Goal: Information Seeking & Learning: Learn about a topic

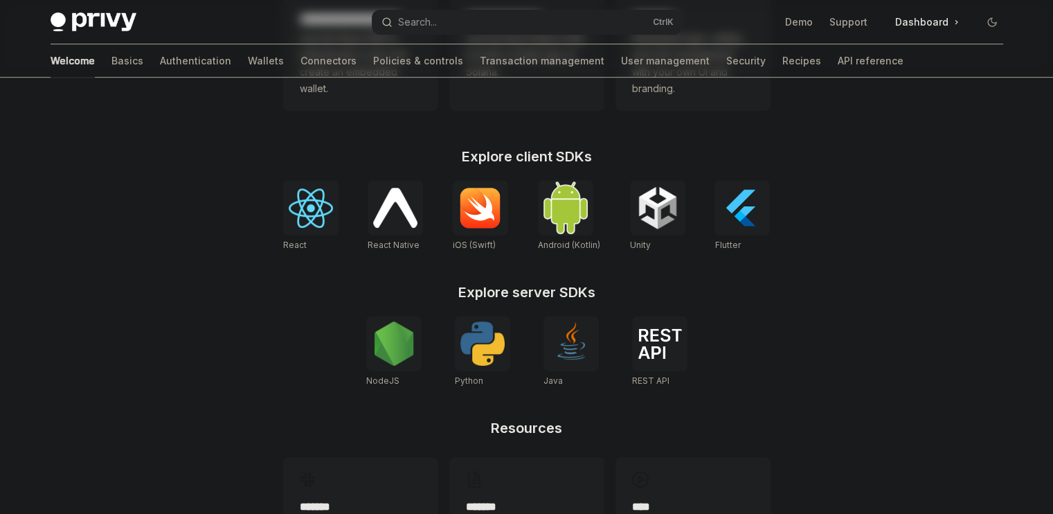
scroll to position [508, 0]
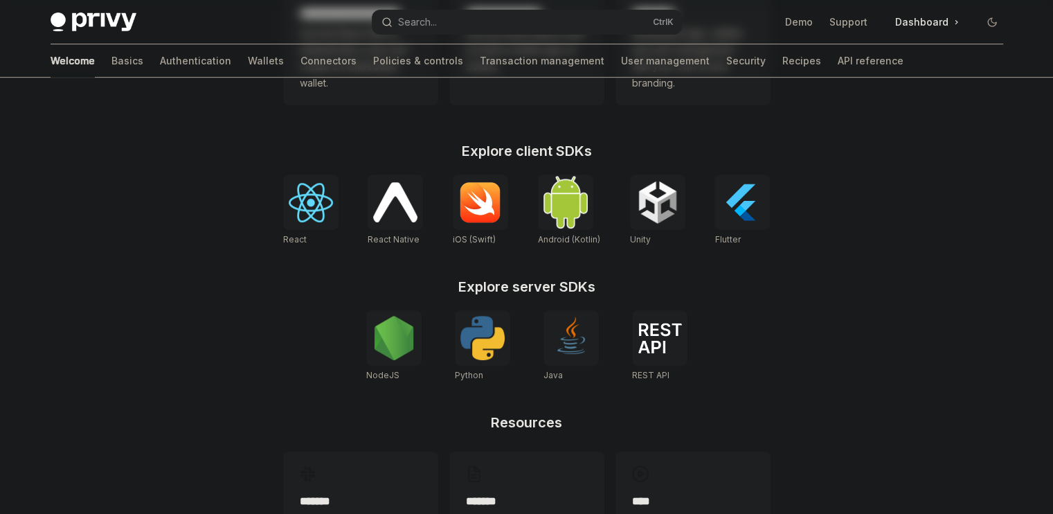
click at [314, 215] on img at bounding box center [311, 202] width 44 height 39
type textarea "*"
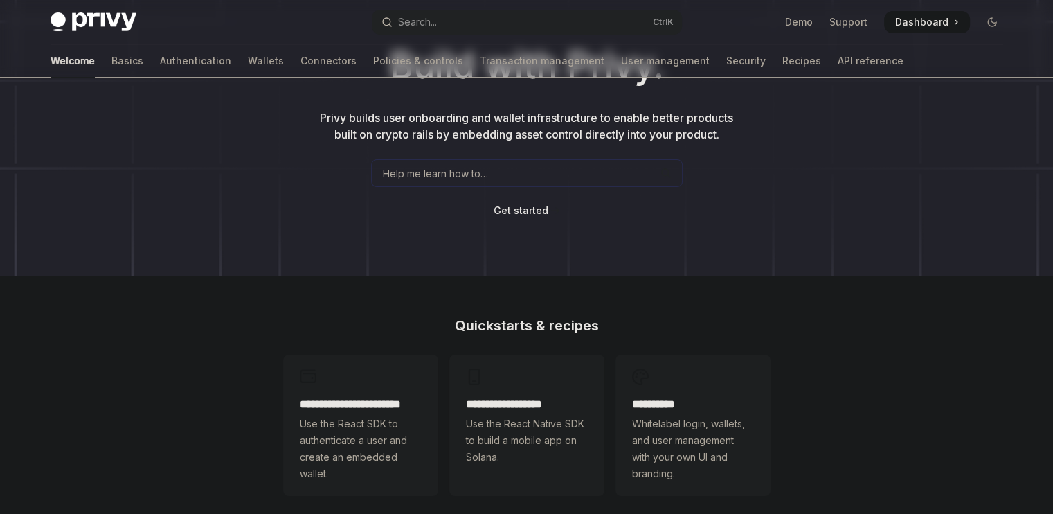
scroll to position [0, 0]
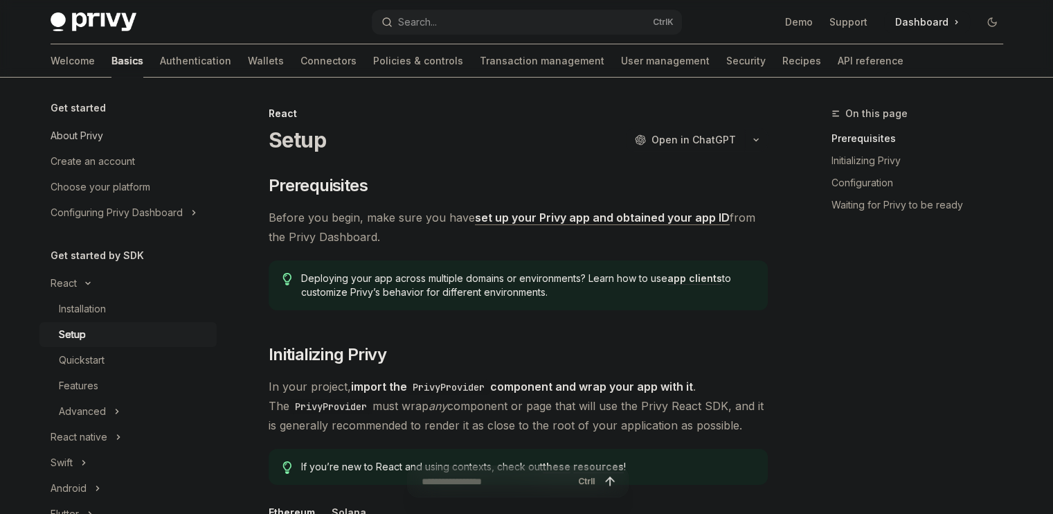
click at [119, 136] on div "About Privy" at bounding box center [130, 135] width 158 height 17
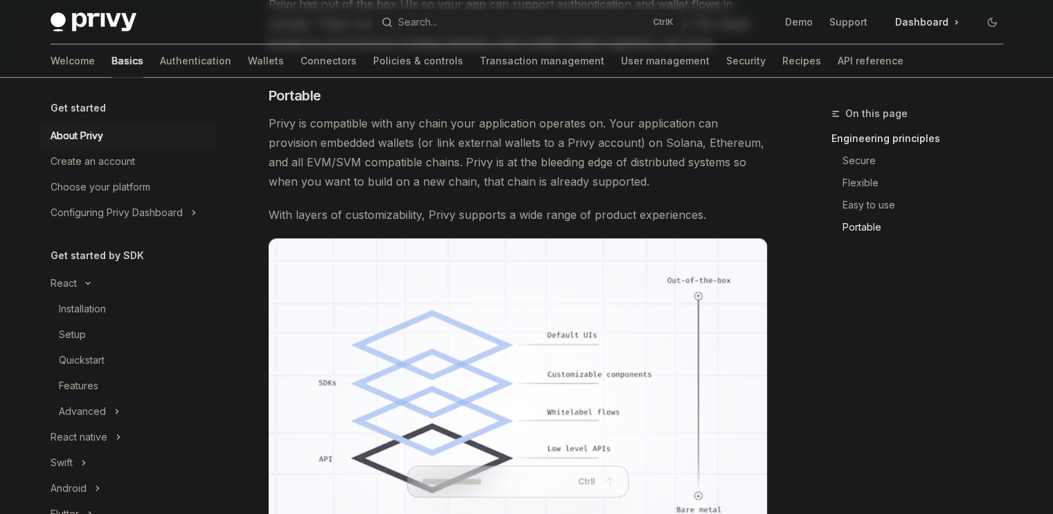
scroll to position [1005, 0]
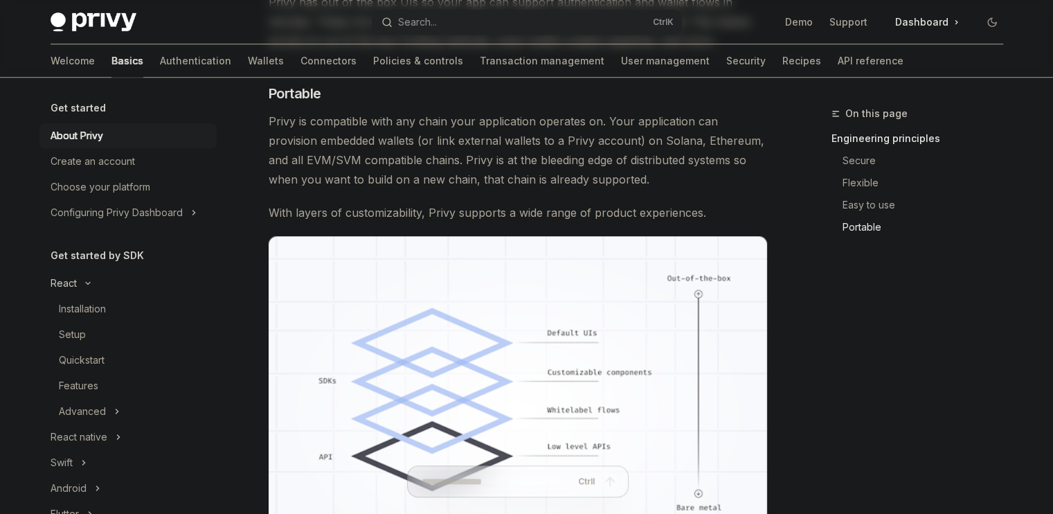
click at [100, 285] on button "React" at bounding box center [127, 283] width 177 height 25
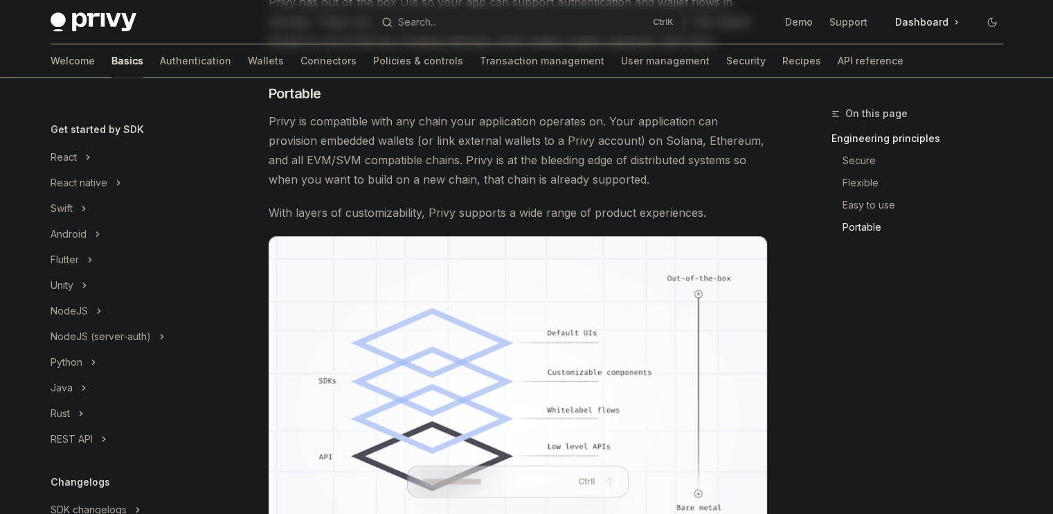
scroll to position [126, 0]
click at [71, 151] on div "React" at bounding box center [64, 157] width 26 height 17
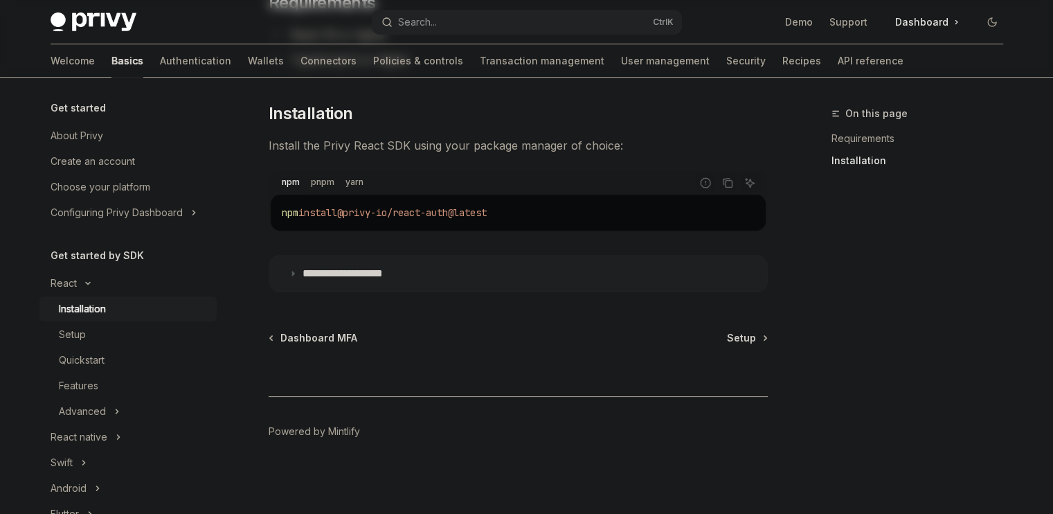
click at [89, 114] on h5 "Get started" at bounding box center [78, 108] width 55 height 17
click at [103, 106] on div "Get started" at bounding box center [127, 108] width 177 height 17
click at [79, 102] on h5 "Get started" at bounding box center [78, 108] width 55 height 17
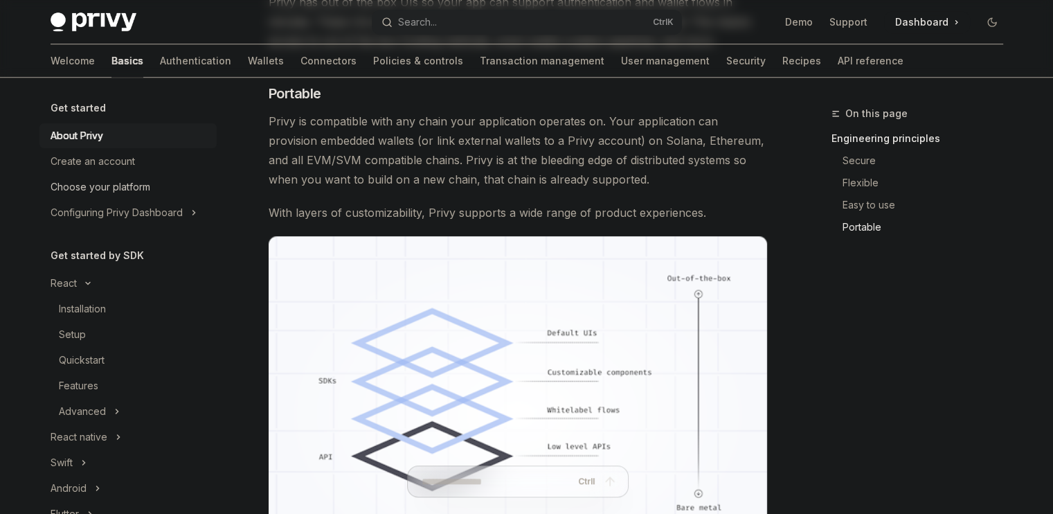
type textarea "*"
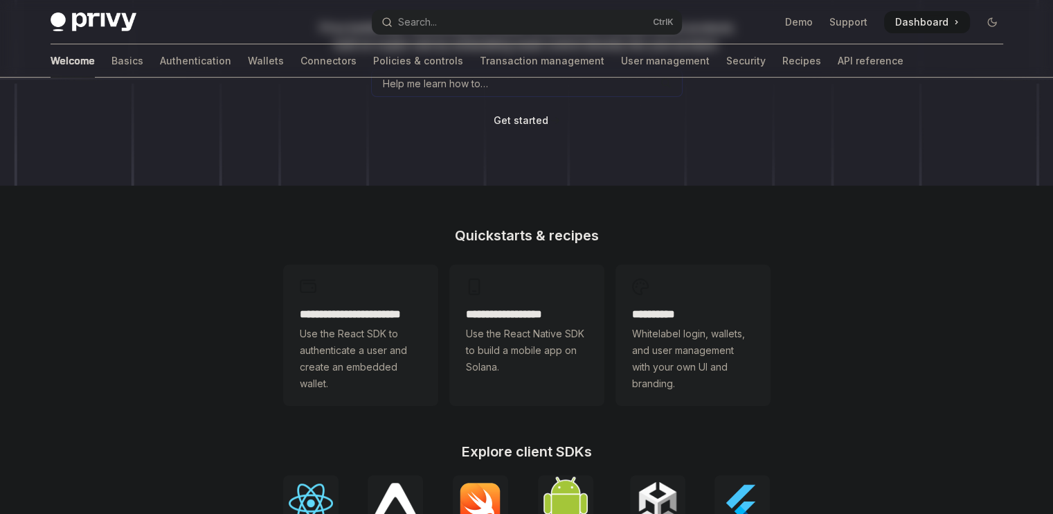
scroll to position [211, 0]
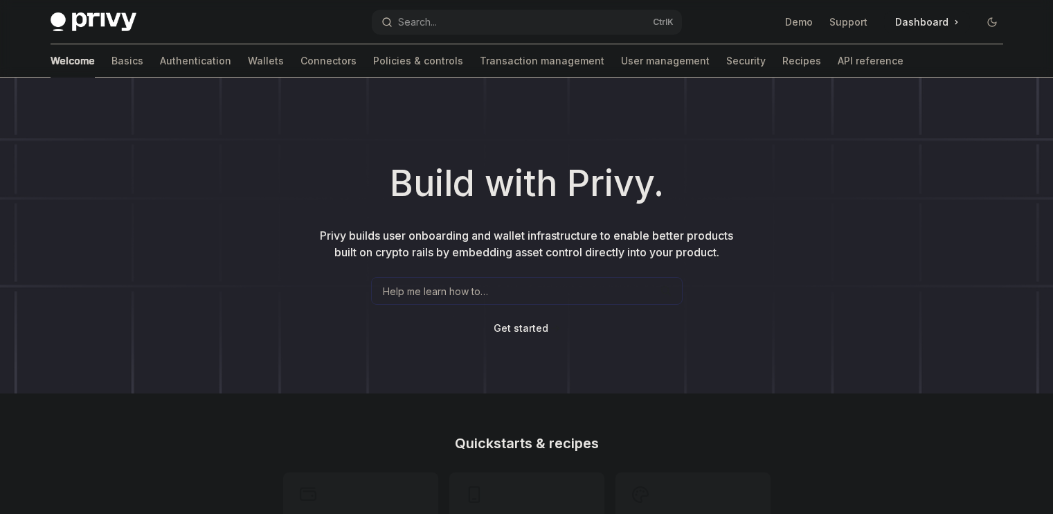
scroll to position [454, 0]
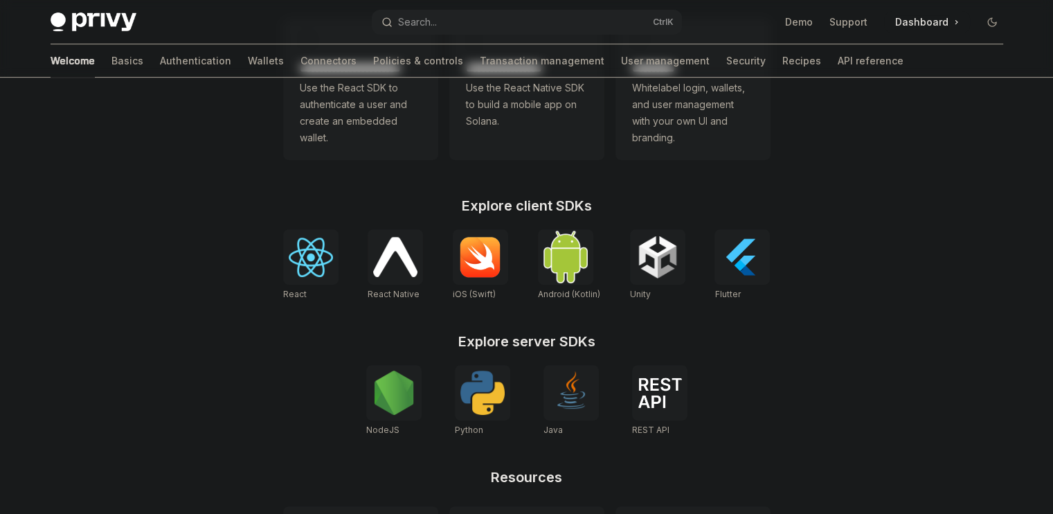
click at [294, 265] on img at bounding box center [311, 257] width 44 height 39
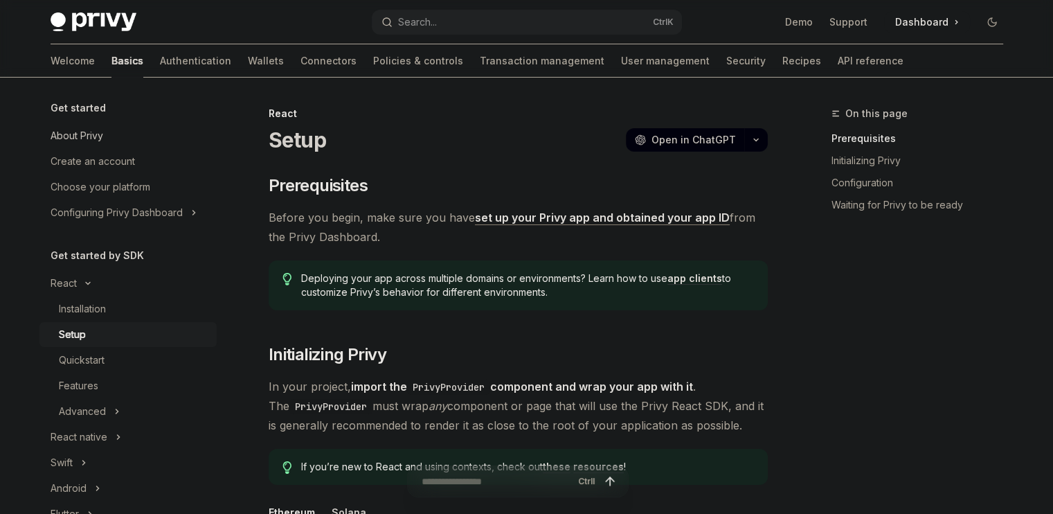
click at [70, 132] on div "About Privy" at bounding box center [77, 135] width 53 height 17
type textarea "*"
